Goal: Task Accomplishment & Management: Manage account settings

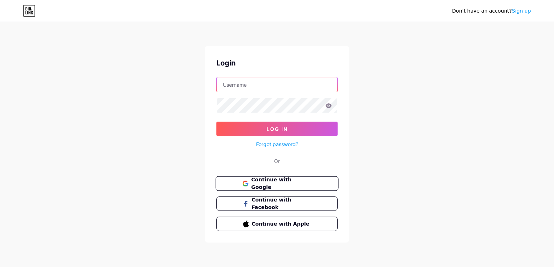
type input "[EMAIL_ADDRESS][DOMAIN_NAME]"
click at [293, 185] on span "Continue with Google" at bounding box center [281, 184] width 60 height 16
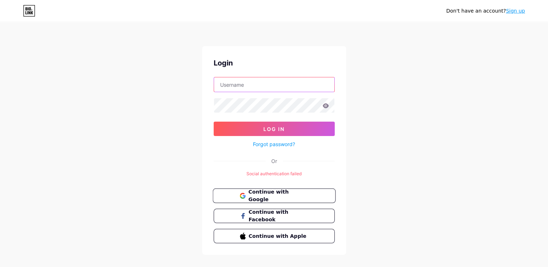
type input "[EMAIL_ADDRESS][DOMAIN_NAME]"
click at [271, 191] on span "Continue with Google" at bounding box center [278, 197] width 60 height 16
click at [282, 87] on input "[EMAIL_ADDRESS][DOMAIN_NAME]" at bounding box center [274, 85] width 120 height 14
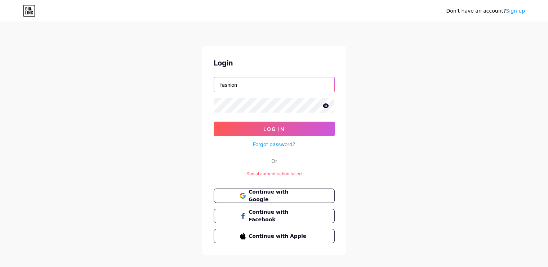
type input "[EMAIL_ADDRESS][DOMAIN_NAME]"
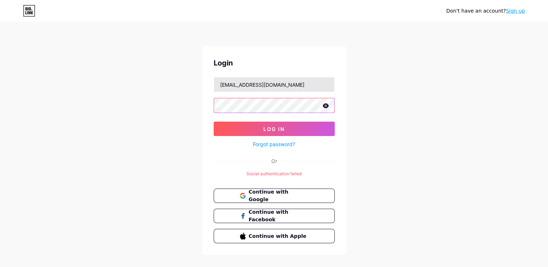
click at [214, 122] on button "Log In" at bounding box center [274, 129] width 121 height 14
click at [167, 131] on div "Don't have an account? Sign up Login [EMAIL_ADDRESS][DOMAIN_NAME] Log In Forgot…" at bounding box center [274, 139] width 548 height 278
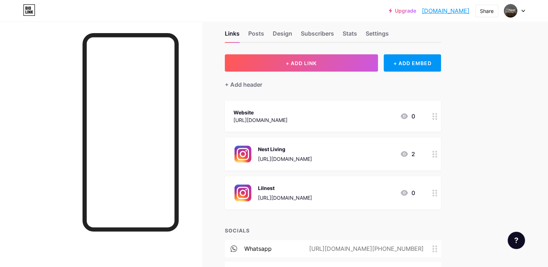
scroll to position [12, 0]
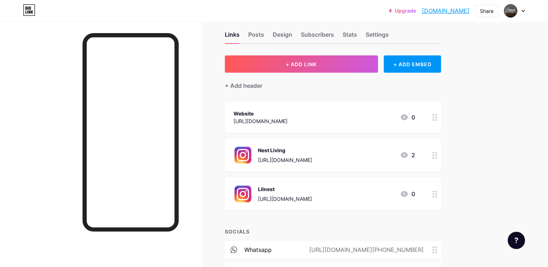
click at [381, 116] on div "Website [URL][DOMAIN_NAME] 0" at bounding box center [325, 117] width 182 height 17
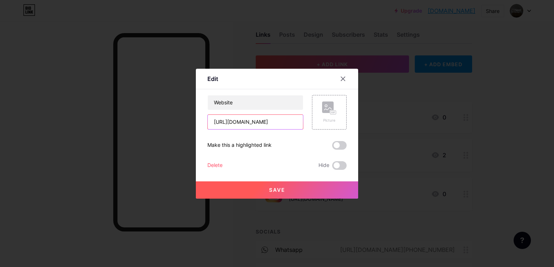
click at [261, 121] on input "[URL][DOMAIN_NAME]" at bounding box center [255, 122] width 95 height 14
drag, startPoint x: 258, startPoint y: 124, endPoint x: 231, endPoint y: 122, distance: 27.5
click at [231, 122] on input "[URL][DOMAIN_NAME]" at bounding box center [255, 122] width 95 height 14
paste input "[DOMAIN_NAME]"
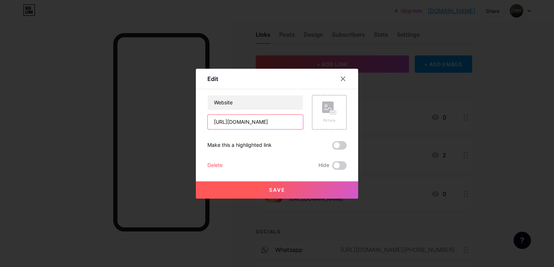
type input "[URL][DOMAIN_NAME]"
click at [282, 186] on button "Save" at bounding box center [277, 190] width 162 height 17
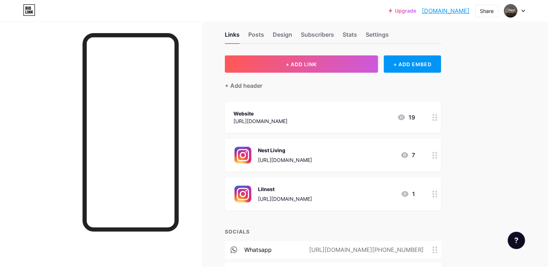
click at [312, 188] on div "Lilnest" at bounding box center [285, 190] width 54 height 8
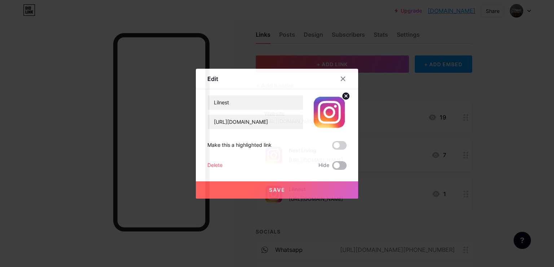
click at [337, 164] on span at bounding box center [339, 166] width 14 height 9
click at [332, 168] on input "checkbox" at bounding box center [332, 168] width 0 height 0
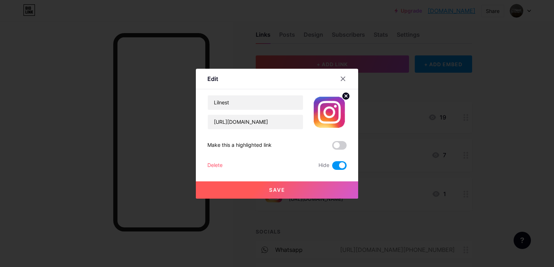
click at [293, 184] on button "Save" at bounding box center [277, 190] width 162 height 17
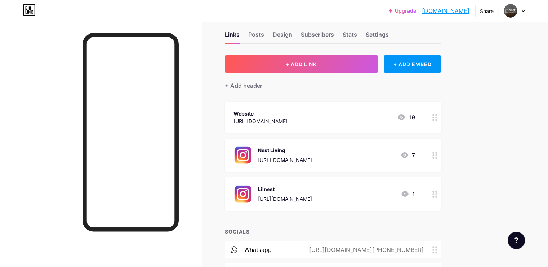
click at [312, 202] on div "[URL][DOMAIN_NAME]" at bounding box center [285, 199] width 54 height 8
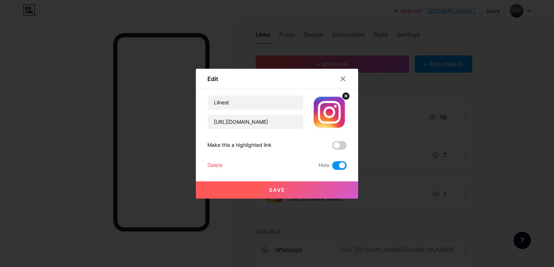
click at [332, 165] on span at bounding box center [339, 166] width 14 height 9
click at [332, 168] on input "checkbox" at bounding box center [332, 168] width 0 height 0
click at [339, 188] on button "Save" at bounding box center [277, 190] width 162 height 17
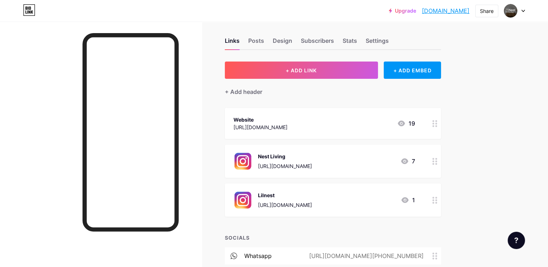
scroll to position [4, 0]
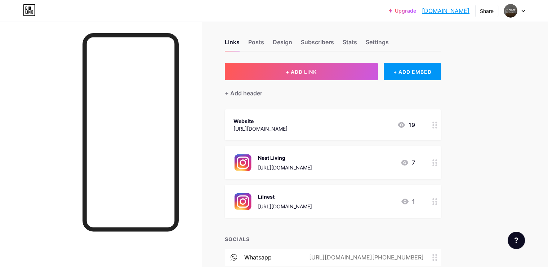
click at [312, 203] on div "[URL][DOMAIN_NAME]" at bounding box center [285, 207] width 54 height 8
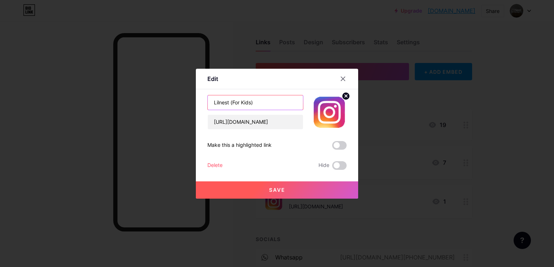
type input "Lilnest (For Kids)"
click at [290, 190] on button "Save" at bounding box center [277, 190] width 162 height 17
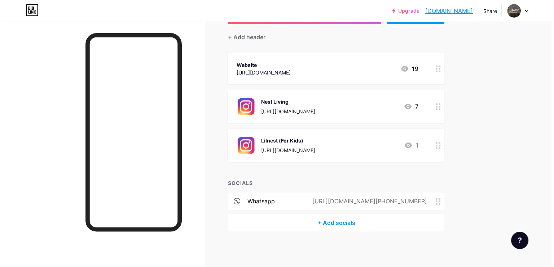
scroll to position [0, 0]
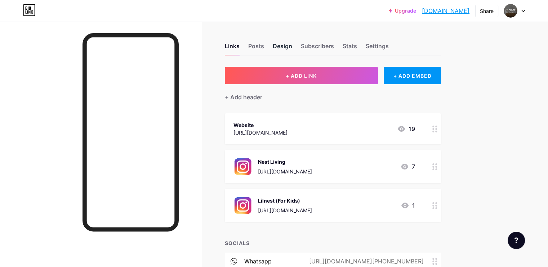
click at [292, 52] on div "Design" at bounding box center [282, 48] width 19 height 13
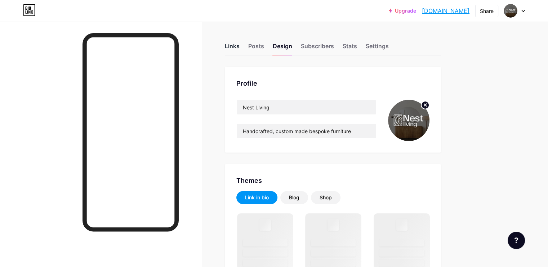
click at [240, 45] on div "Links" at bounding box center [232, 48] width 15 height 13
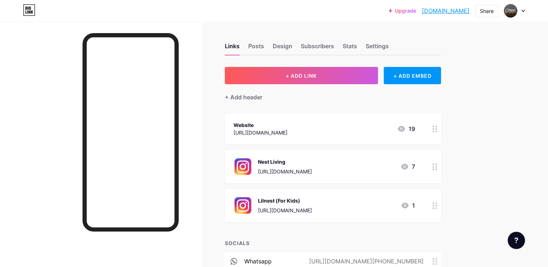
click at [525, 13] on div "Upgrade [DOMAIN_NAME].... [DOMAIN_NAME] Share Switch accounts Nest Living [DOMA…" at bounding box center [274, 10] width 548 height 13
click at [525, 10] on icon at bounding box center [523, 11] width 3 height 2
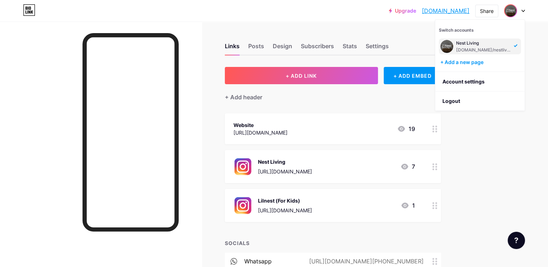
click at [434, 10] on link "[DOMAIN_NAME]" at bounding box center [446, 10] width 48 height 9
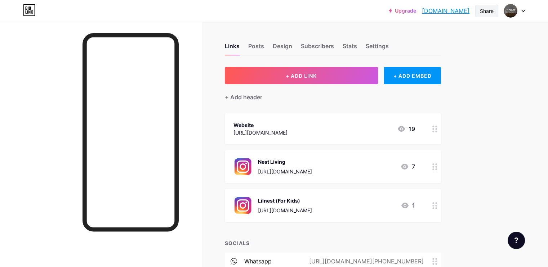
click at [493, 17] on div "Share" at bounding box center [487, 11] width 23 height 13
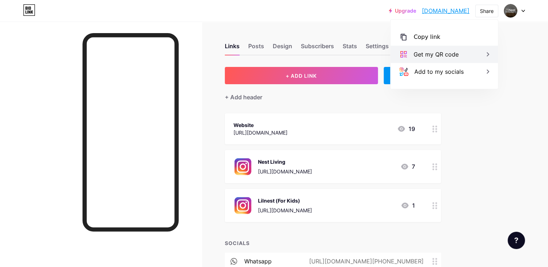
click at [440, 58] on div "Get my QR code" at bounding box center [436, 54] width 45 height 9
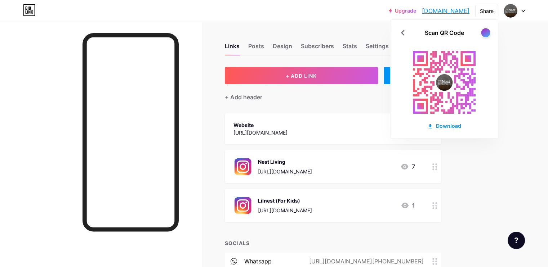
click at [485, 32] on div at bounding box center [485, 32] width 9 height 9
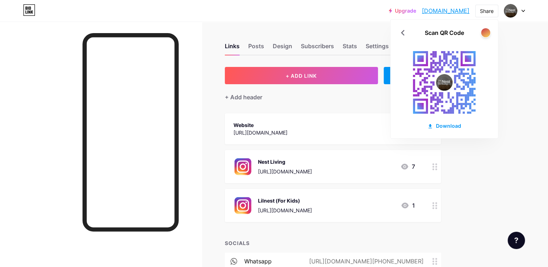
click at [486, 34] on div at bounding box center [485, 32] width 9 height 9
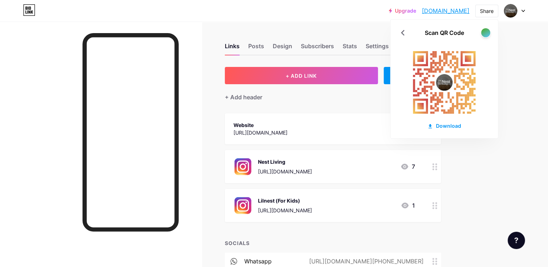
click at [486, 34] on div at bounding box center [485, 32] width 9 height 9
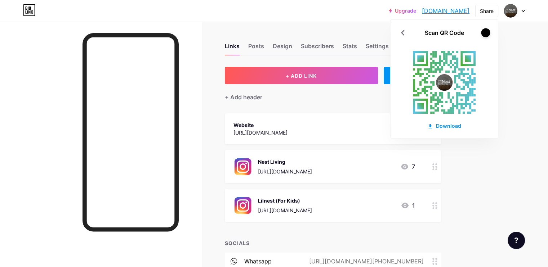
click at [487, 33] on div at bounding box center [485, 32] width 9 height 9
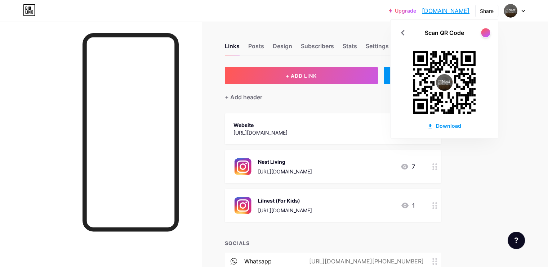
click at [487, 33] on div at bounding box center [485, 32] width 9 height 9
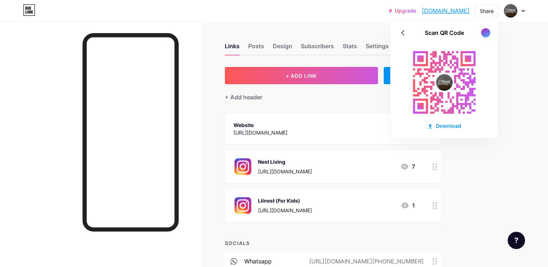
click at [487, 32] on div at bounding box center [485, 32] width 9 height 9
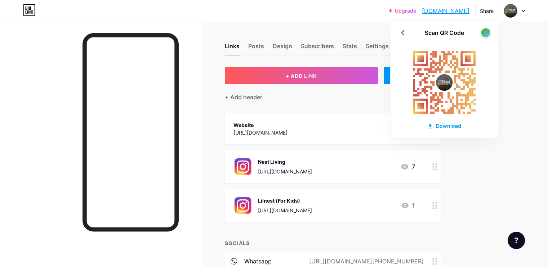
click at [487, 32] on div at bounding box center [485, 32] width 9 height 9
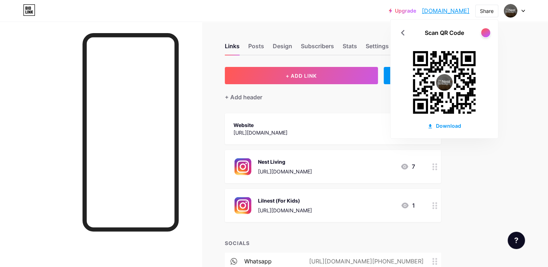
click at [487, 32] on div at bounding box center [485, 32] width 9 height 9
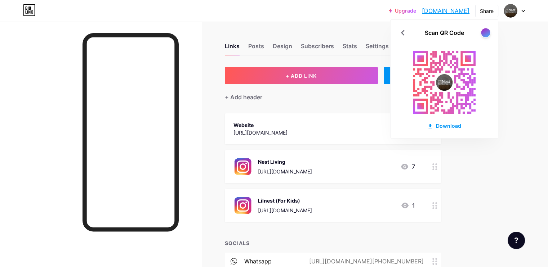
click at [487, 32] on div at bounding box center [485, 32] width 9 height 9
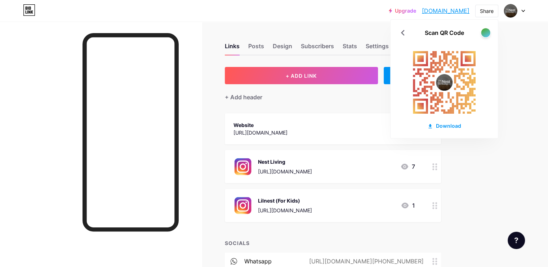
click at [487, 32] on div at bounding box center [485, 32] width 9 height 9
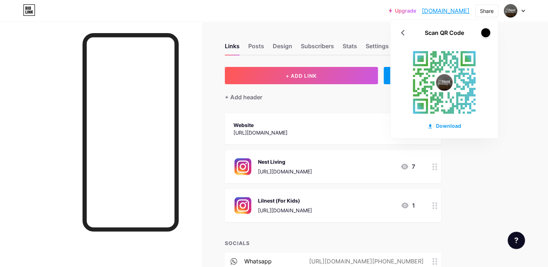
click at [487, 32] on div at bounding box center [485, 32] width 9 height 9
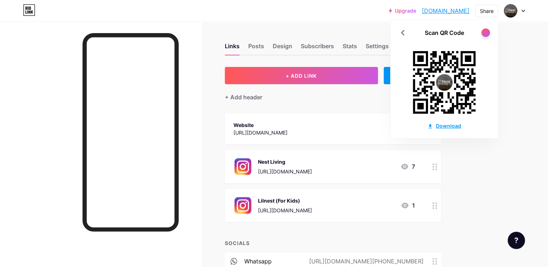
click at [448, 123] on div "Download" at bounding box center [445, 126] width 34 height 8
click at [503, 176] on div "Upgrade [DOMAIN_NAME].... [DOMAIN_NAME] Share Scan QR Code Download Switch acco…" at bounding box center [274, 164] width 548 height 328
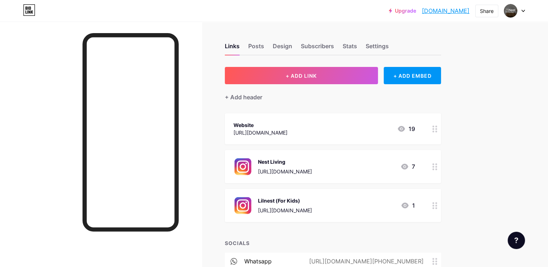
click at [503, 175] on div "Upgrade [DOMAIN_NAME].... [DOMAIN_NAME] Share Switch accounts Nest Living [DOMA…" at bounding box center [274, 164] width 548 height 328
click at [292, 44] on div "Design" at bounding box center [282, 48] width 19 height 13
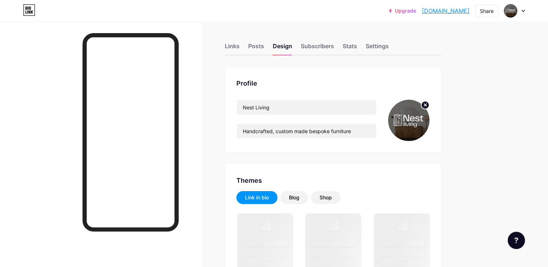
click at [430, 123] on img at bounding box center [408, 120] width 41 height 41
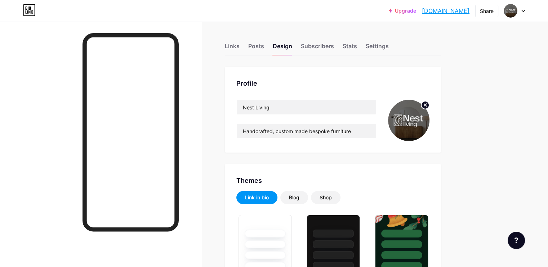
click at [429, 104] on circle at bounding box center [425, 105] width 8 height 8
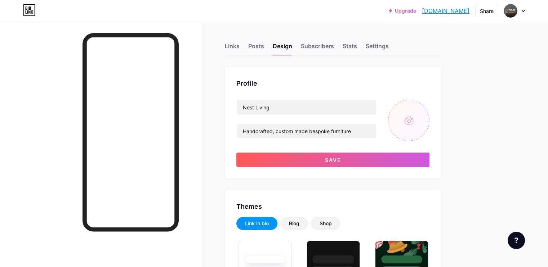
click at [430, 120] on input "file" at bounding box center [408, 120] width 41 height 41
type input "#ffffff"
type input "#000000"
type input "C:\fakepath\Untitled design (7).png"
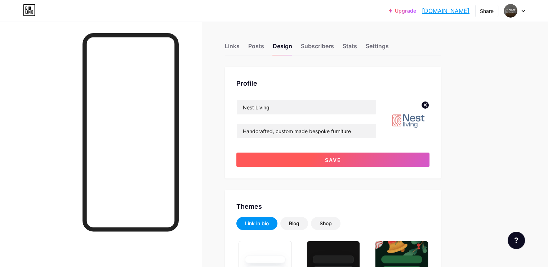
click at [341, 162] on span "Save" at bounding box center [333, 160] width 16 height 6
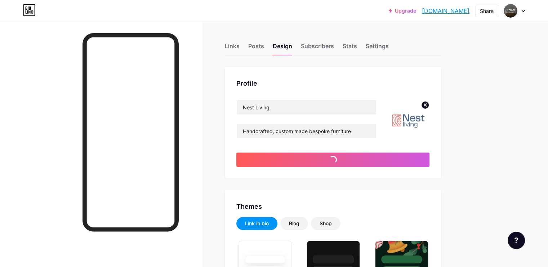
type input "#ffffff"
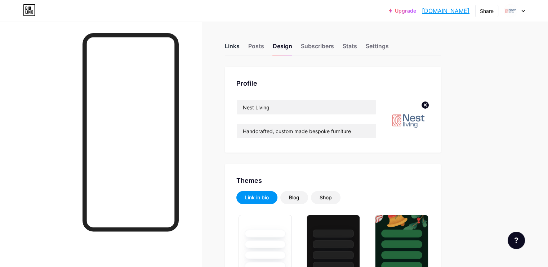
click at [240, 50] on div "Links" at bounding box center [232, 48] width 15 height 13
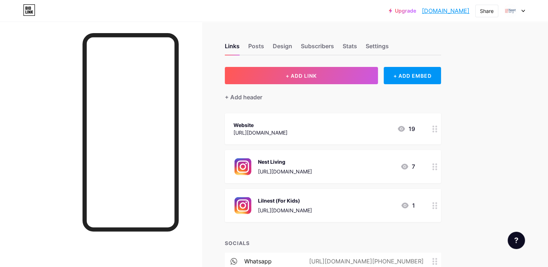
click at [363, 129] on div "Website [URL][DOMAIN_NAME] 19" at bounding box center [325, 129] width 182 height 17
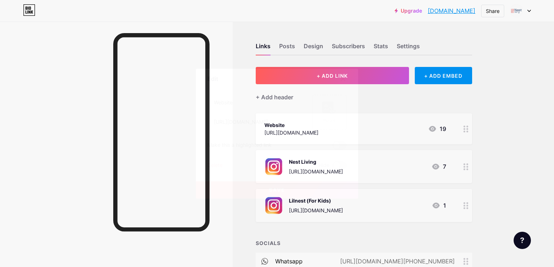
click at [328, 111] on rect at bounding box center [328, 108] width 12 height 12
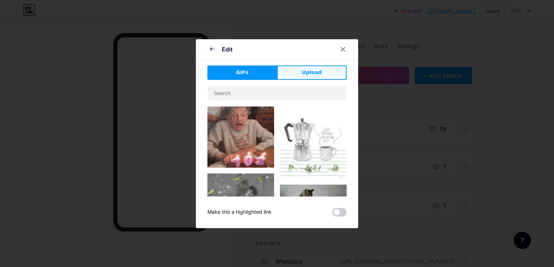
click at [310, 71] on span "Upload" at bounding box center [312, 73] width 20 height 8
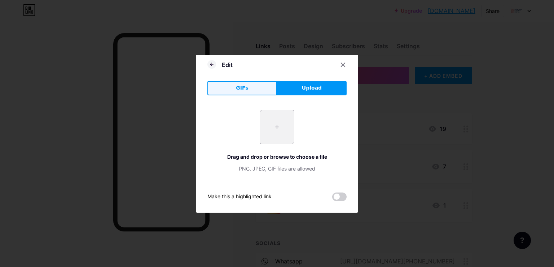
click at [246, 85] on span "GIFs" at bounding box center [242, 88] width 13 height 8
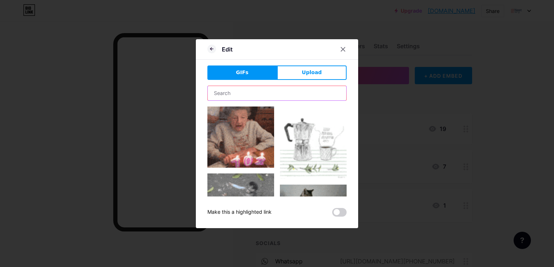
click at [268, 95] on input "text" at bounding box center [277, 93] width 138 height 14
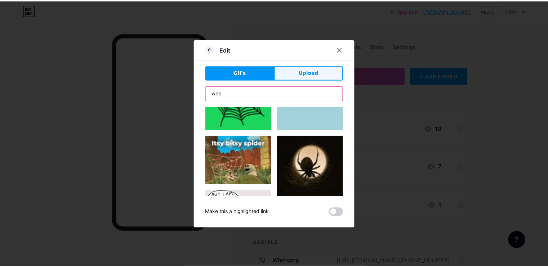
scroll to position [724, 0]
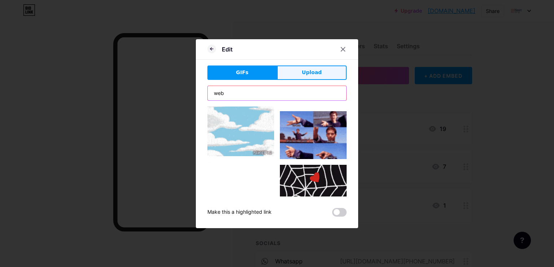
type input "web"
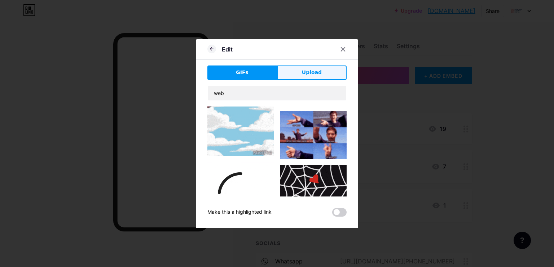
click at [292, 72] on button "Upload" at bounding box center [312, 73] width 70 height 14
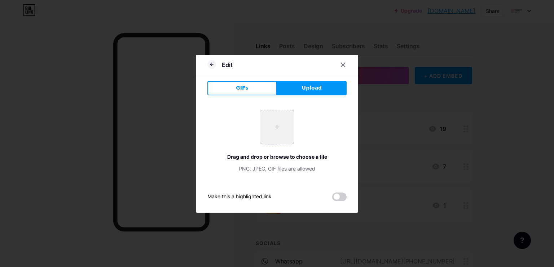
click at [277, 124] on input "file" at bounding box center [277, 127] width 34 height 34
type input "C:\fakepath\Untitled design (7).png"
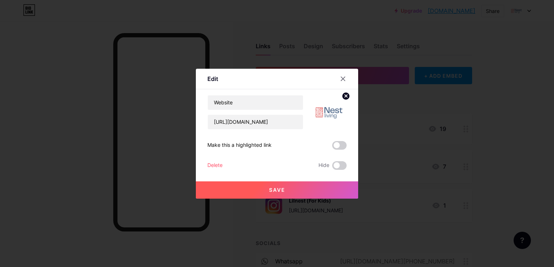
click at [278, 191] on span "Save" at bounding box center [277, 190] width 16 height 6
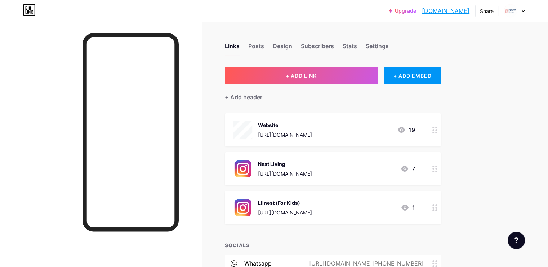
click at [508, 143] on div "Upgrade [DOMAIN_NAME].... [DOMAIN_NAME] Share Switch accounts Nest Living [DOMA…" at bounding box center [274, 165] width 548 height 330
click at [507, 167] on div "Upgrade [DOMAIN_NAME].... [DOMAIN_NAME] Share Switch accounts Nest Living [DOMA…" at bounding box center [274, 165] width 548 height 330
click at [508, 165] on div "Upgrade [DOMAIN_NAME].... [DOMAIN_NAME] Share Switch accounts Nest Living [DOMA…" at bounding box center [274, 165] width 548 height 330
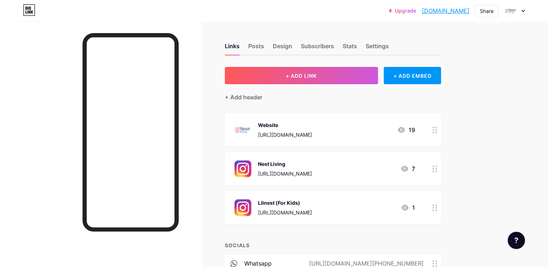
click at [508, 165] on div "Upgrade [DOMAIN_NAME].... [DOMAIN_NAME] Share Switch accounts Nest Living [DOMA…" at bounding box center [274, 165] width 548 height 330
drag, startPoint x: 508, startPoint y: 165, endPoint x: 486, endPoint y: 99, distance: 69.0
click at [472, 99] on div "Links Posts Design Subscribers Stats Settings + ADD LINK + ADD EMBED + Add head…" at bounding box center [236, 176] width 472 height 309
click at [485, 8] on div "Share" at bounding box center [487, 11] width 14 height 8
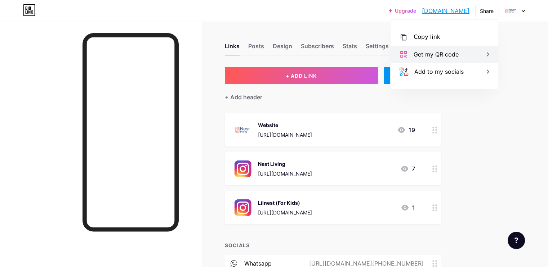
click at [443, 55] on div "Get my QR code" at bounding box center [436, 54] width 45 height 9
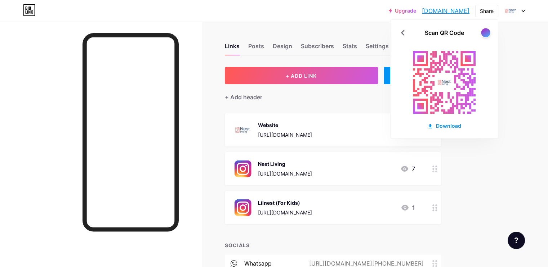
click at [483, 33] on div at bounding box center [485, 32] width 9 height 9
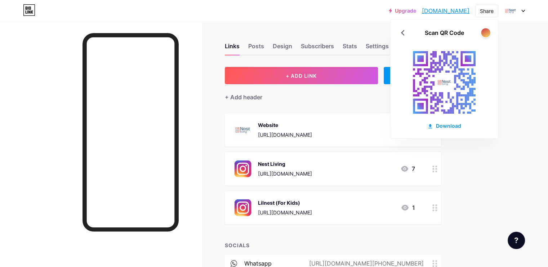
click at [483, 32] on div at bounding box center [485, 32] width 9 height 9
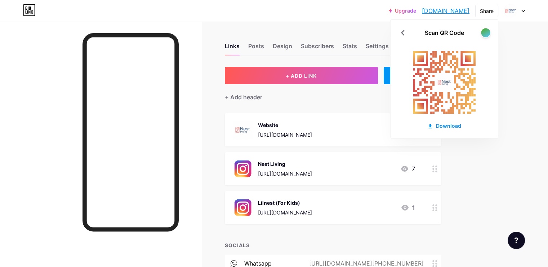
click at [483, 32] on div at bounding box center [485, 32] width 9 height 9
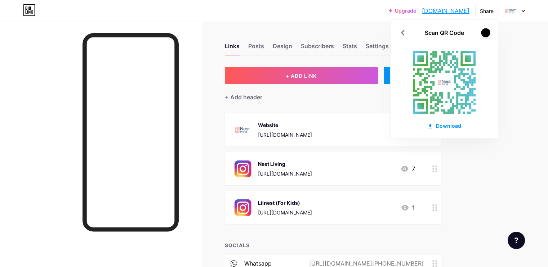
click at [483, 32] on div at bounding box center [485, 32] width 9 height 9
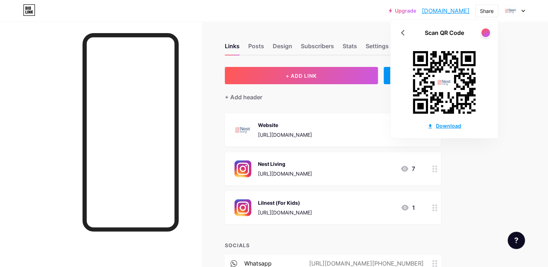
click at [441, 123] on div "Download" at bounding box center [445, 126] width 34 height 8
click at [472, 151] on div "Links Posts Design Subscribers Stats Settings + ADD LINK + ADD EMBED + Add head…" at bounding box center [236, 176] width 472 height 309
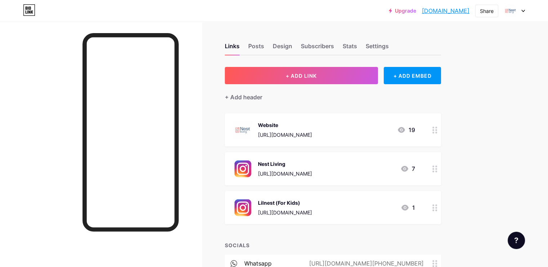
drag, startPoint x: 342, startPoint y: 136, endPoint x: 306, endPoint y: 135, distance: 35.3
click at [306, 135] on div "[URL][DOMAIN_NAME]" at bounding box center [285, 135] width 54 height 8
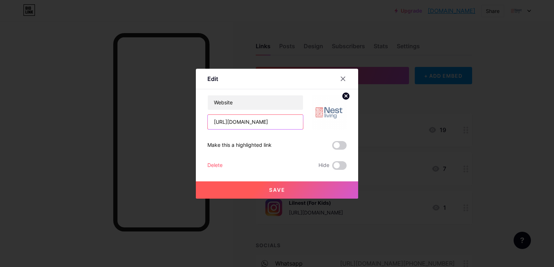
drag, startPoint x: 273, startPoint y: 127, endPoint x: 231, endPoint y: 120, distance: 43.1
click at [231, 120] on input "[URL][DOMAIN_NAME]" at bounding box center [255, 122] width 95 height 14
click at [535, 99] on div at bounding box center [277, 133] width 554 height 267
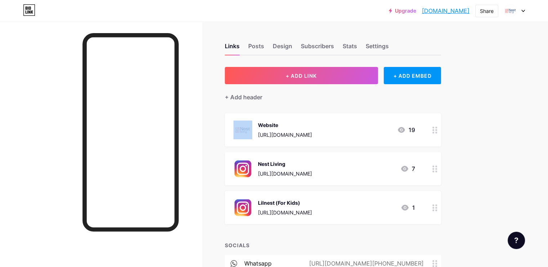
click at [535, 99] on div "Upgrade [DOMAIN_NAME].... [DOMAIN_NAME] Share Switch accounts Nest Living [DOMA…" at bounding box center [274, 165] width 548 height 330
click at [511, 161] on div "Upgrade [DOMAIN_NAME].... [DOMAIN_NAME] Share Switch accounts Nest Living [DOMA…" at bounding box center [274, 165] width 548 height 330
click at [472, 146] on div "Links Posts Design Subscribers Stats Settings + ADD LINK + ADD EMBED + Add head…" at bounding box center [236, 176] width 472 height 309
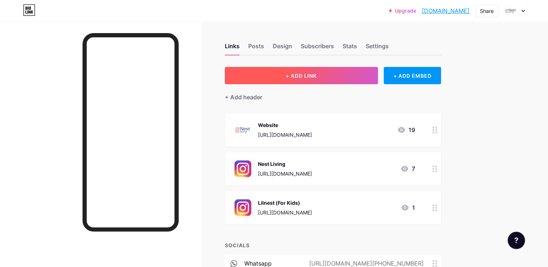
click at [359, 76] on button "+ ADD LINK" at bounding box center [301, 75] width 153 height 17
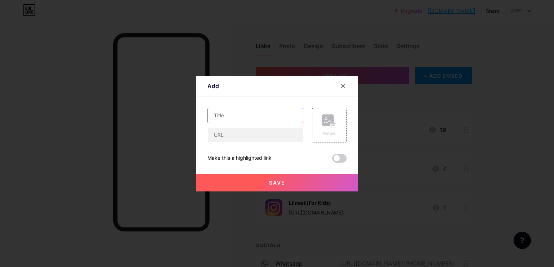
click at [250, 110] on input "text" at bounding box center [255, 116] width 95 height 14
type input "Nest Pintrest"
click at [244, 135] on input "text" at bounding box center [255, 135] width 95 height 14
click at [264, 135] on input "text" at bounding box center [255, 135] width 95 height 14
paste input "[URL][DOMAIN_NAME]"
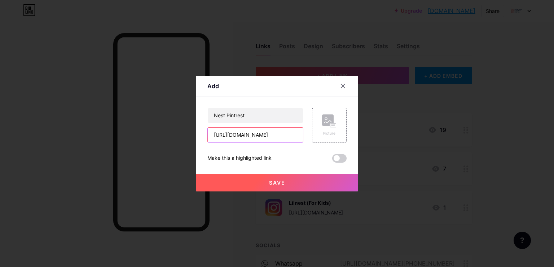
type input "[URL][DOMAIN_NAME]"
click at [330, 129] on div "Picture" at bounding box center [329, 126] width 14 height 22
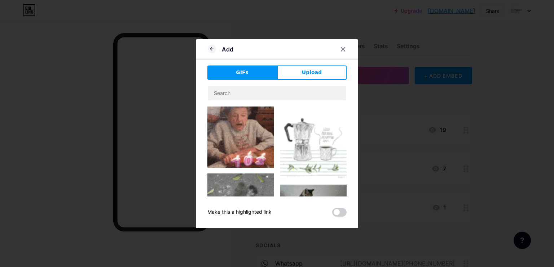
click at [301, 80] on div "GIFs Upload Content YouTube Play YouTube video without leaving your page. ADD V…" at bounding box center [276, 141] width 139 height 151
click at [303, 75] on span "Upload" at bounding box center [312, 73] width 20 height 8
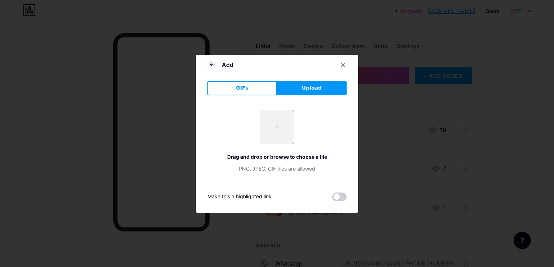
click at [279, 122] on input "file" at bounding box center [277, 127] width 34 height 34
type input "C:\fakepath\OIP.webp"
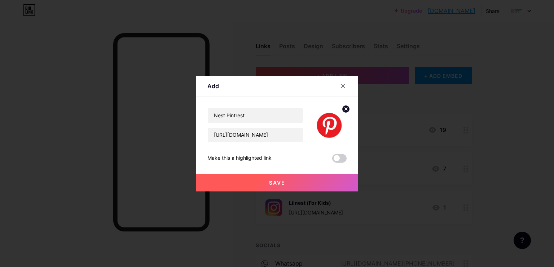
click at [280, 178] on button "Save" at bounding box center [277, 182] width 162 height 17
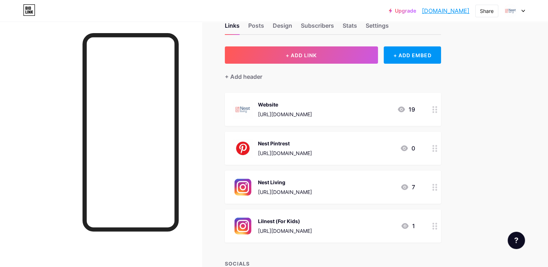
scroll to position [0, 0]
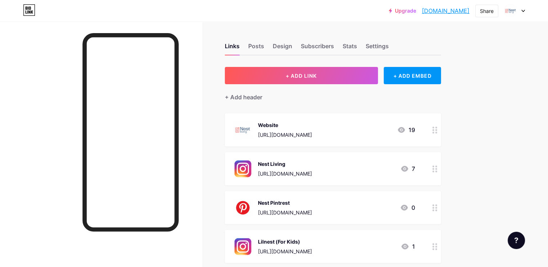
click at [502, 176] on div "Upgrade [DOMAIN_NAME].... [DOMAIN_NAME] Share Switch accounts Nest Living [DOMA…" at bounding box center [274, 184] width 548 height 369
